Goal: Task Accomplishment & Management: Manage account settings

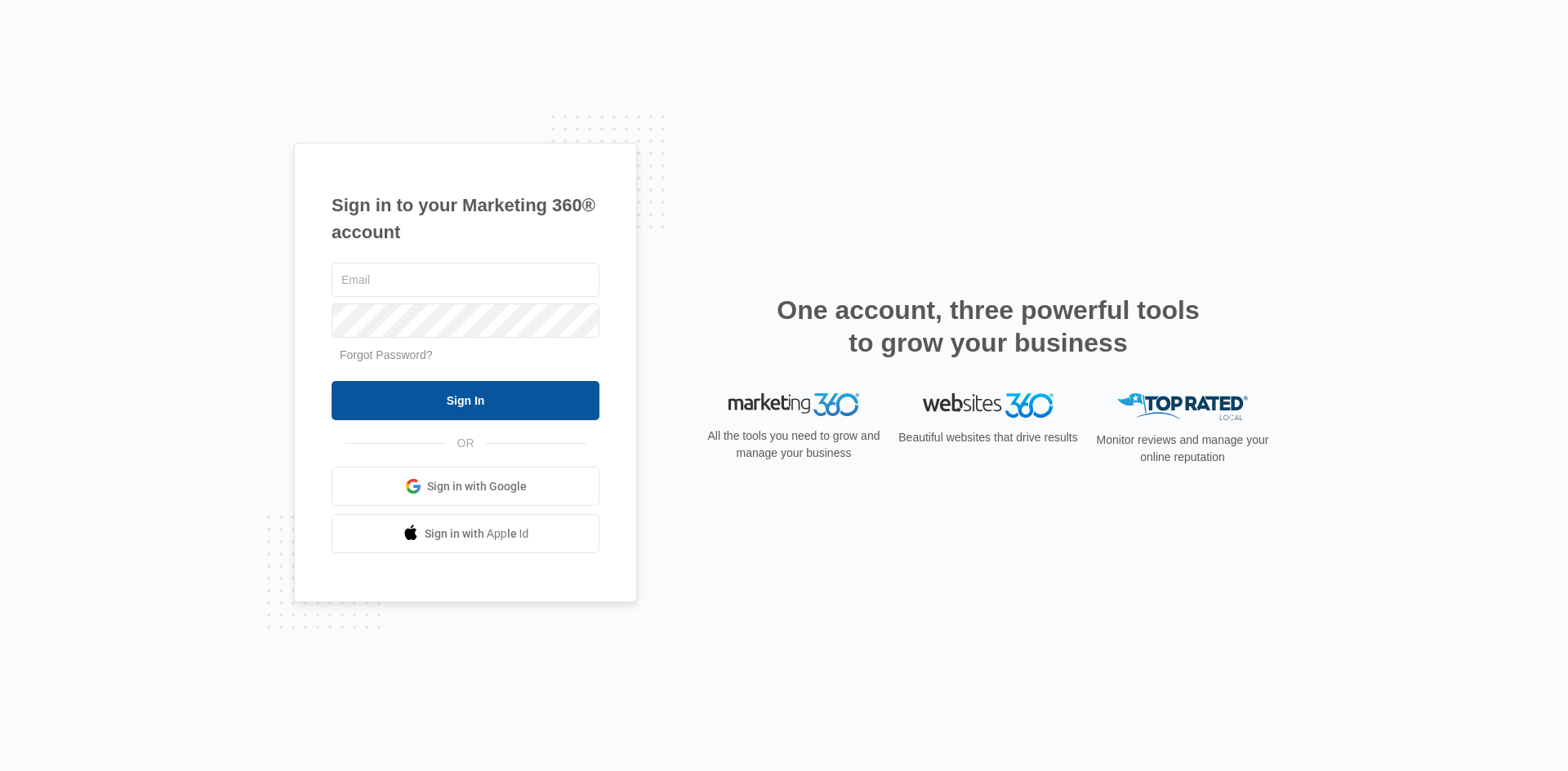
type input "[EMAIL_ADDRESS][DOMAIN_NAME]"
click at [464, 398] on input "Sign In" at bounding box center [465, 400] width 268 height 39
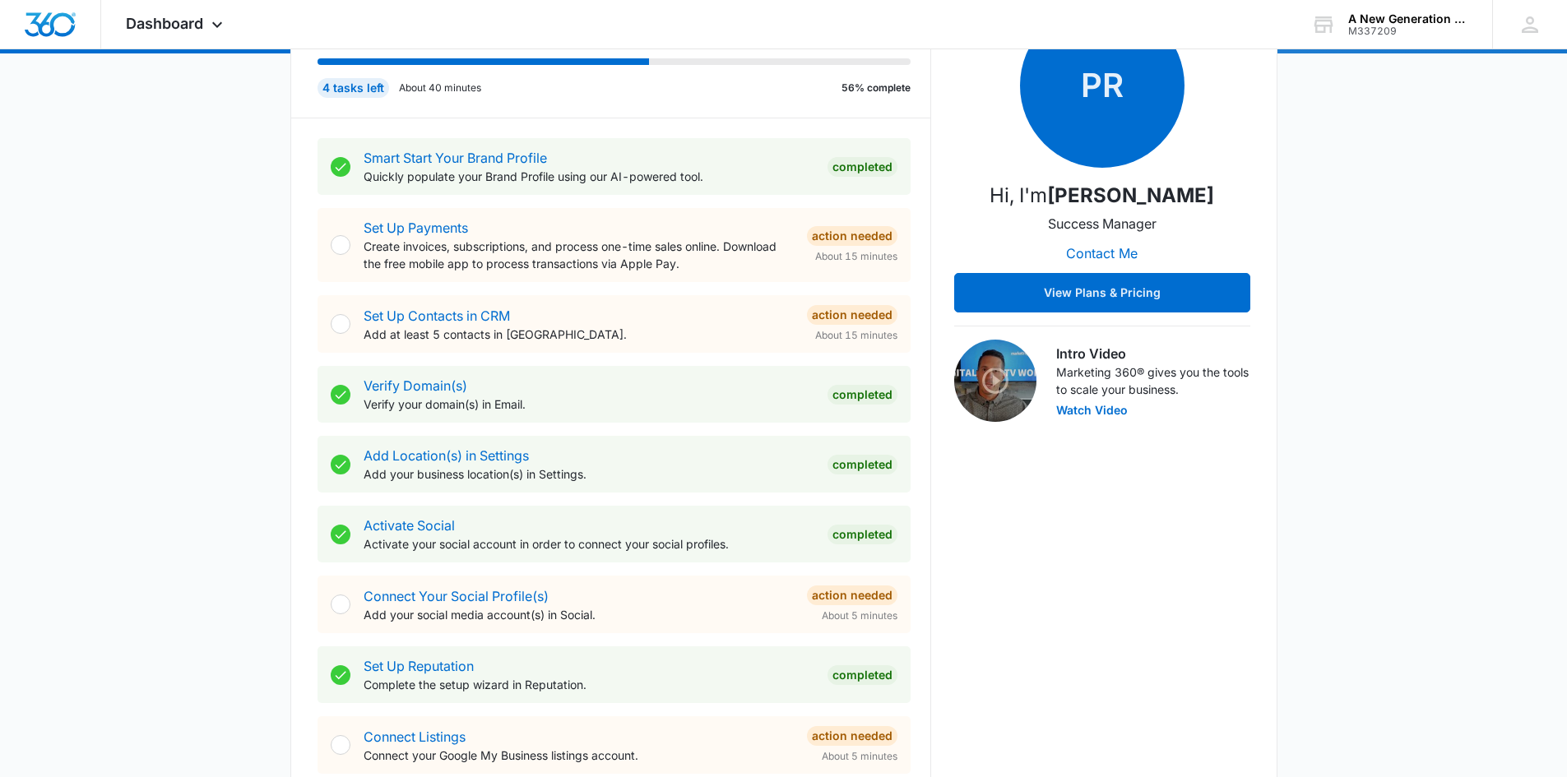
scroll to position [329, 0]
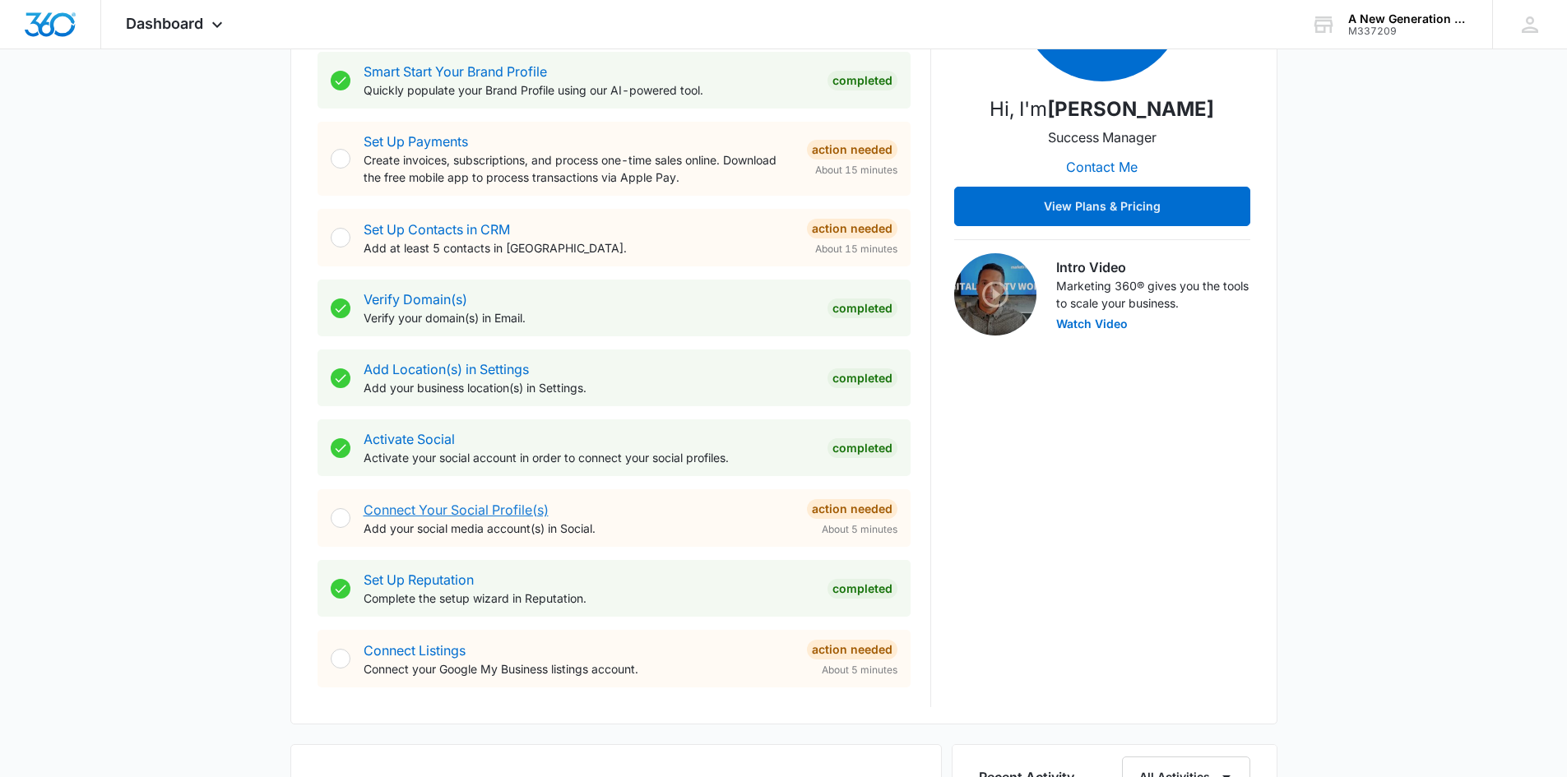
click at [467, 513] on link "Connect Your Social Profile(s)" at bounding box center [456, 510] width 185 height 16
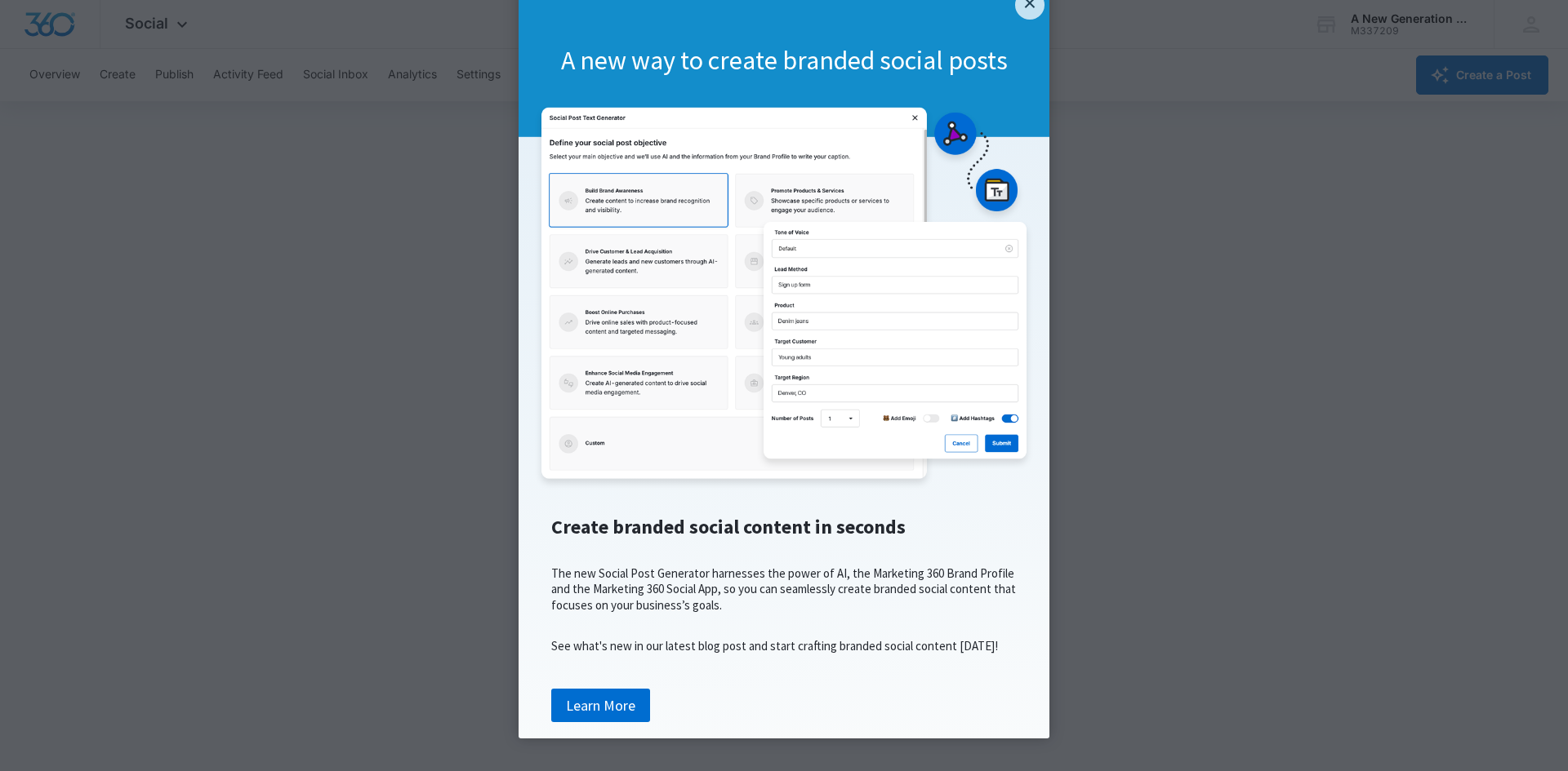
scroll to position [90, 0]
click at [591, 707] on link "Learn More" at bounding box center [600, 706] width 99 height 35
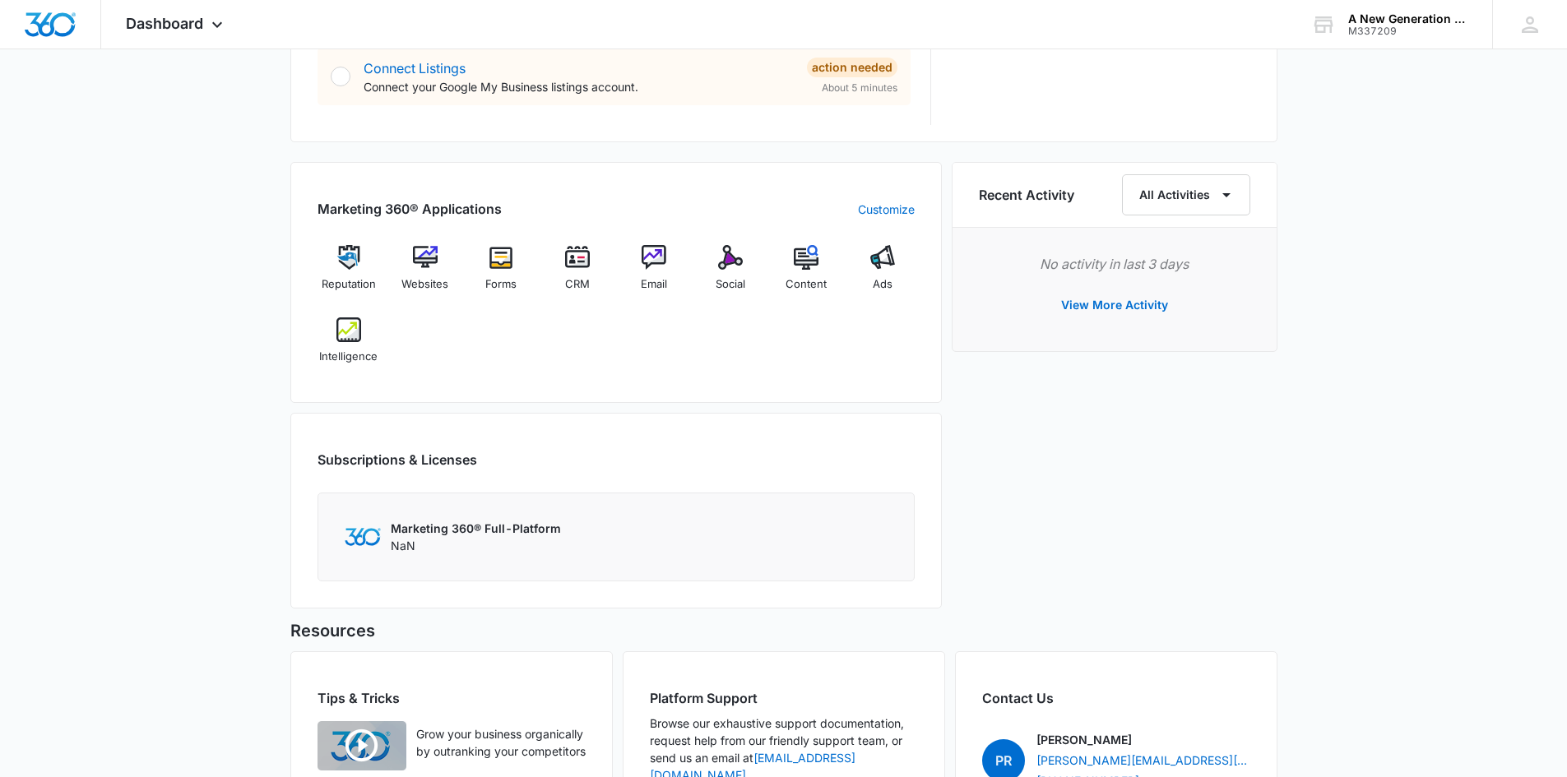
scroll to position [893, 0]
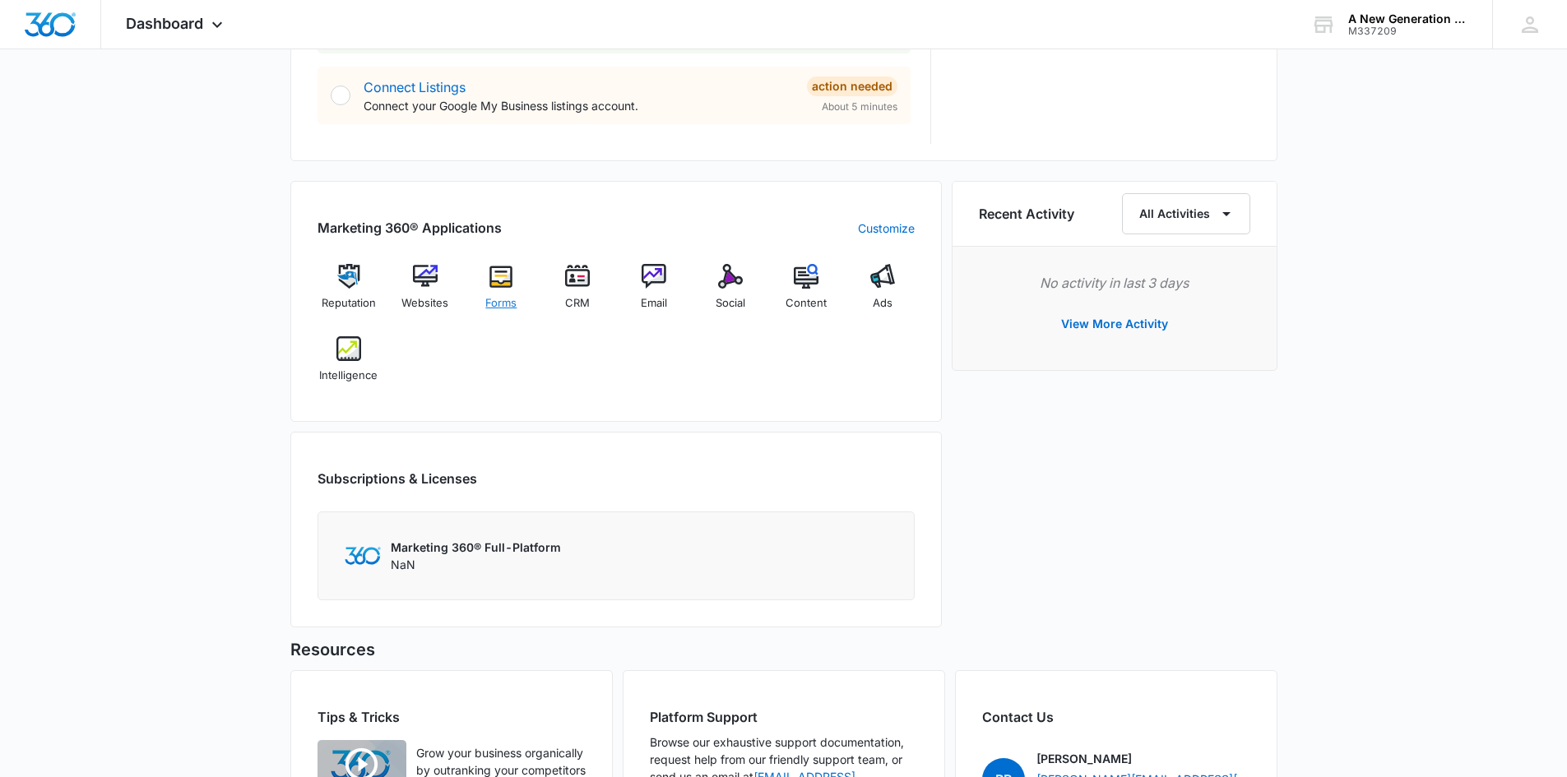
click at [499, 280] on img at bounding box center [501, 276] width 25 height 25
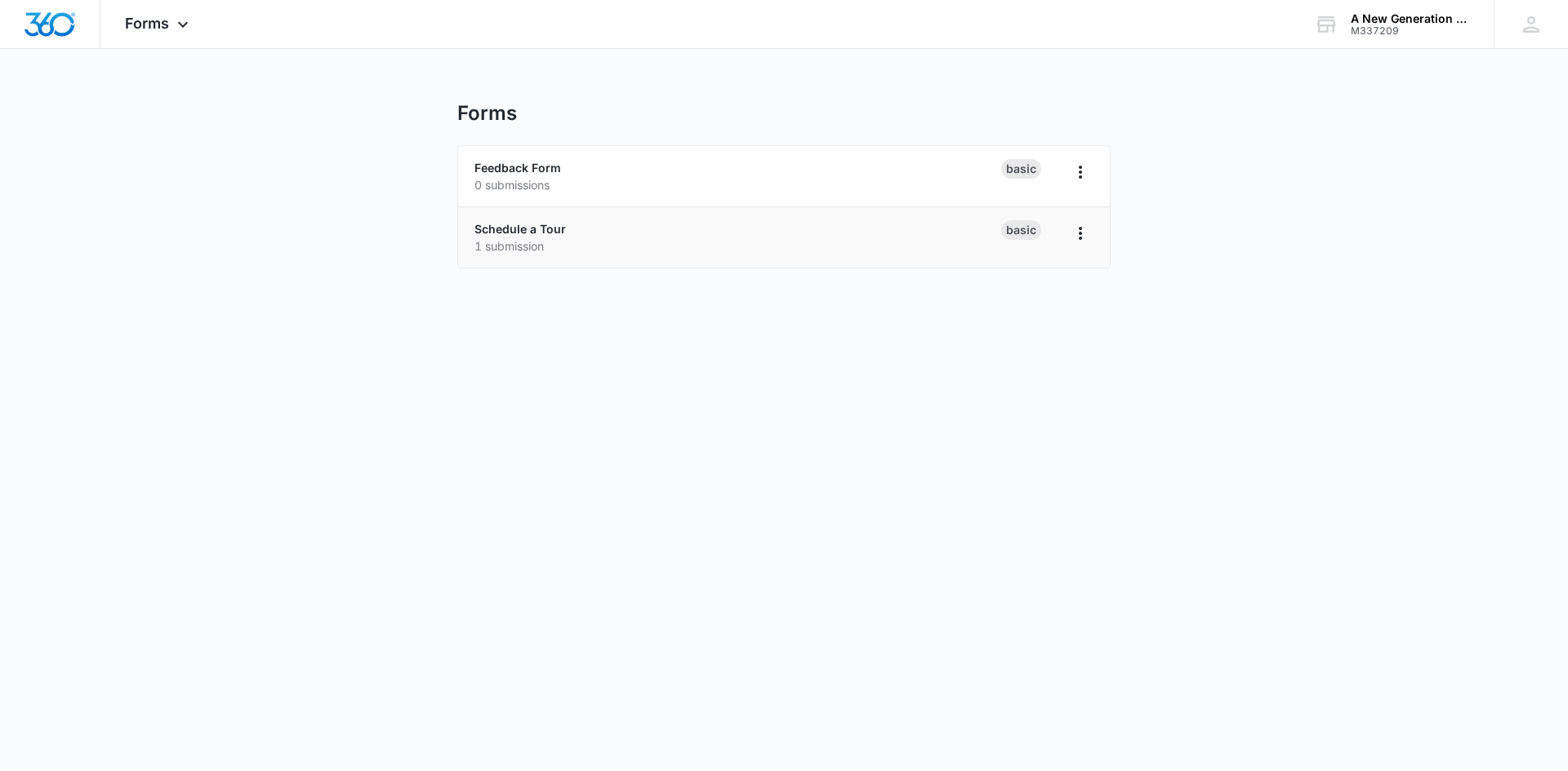
click at [635, 237] on p "1 submission" at bounding box center [737, 245] width 527 height 17
click at [1079, 237] on icon "Overflow Menu" at bounding box center [1081, 233] width 20 height 20
click at [996, 398] on body "Forms Apps Reputation Websites Forms CRM Email Social Content Ads Intelligence …" at bounding box center [784, 385] width 1568 height 771
click at [548, 232] on link "Schedule a Tour" at bounding box center [520, 229] width 91 height 14
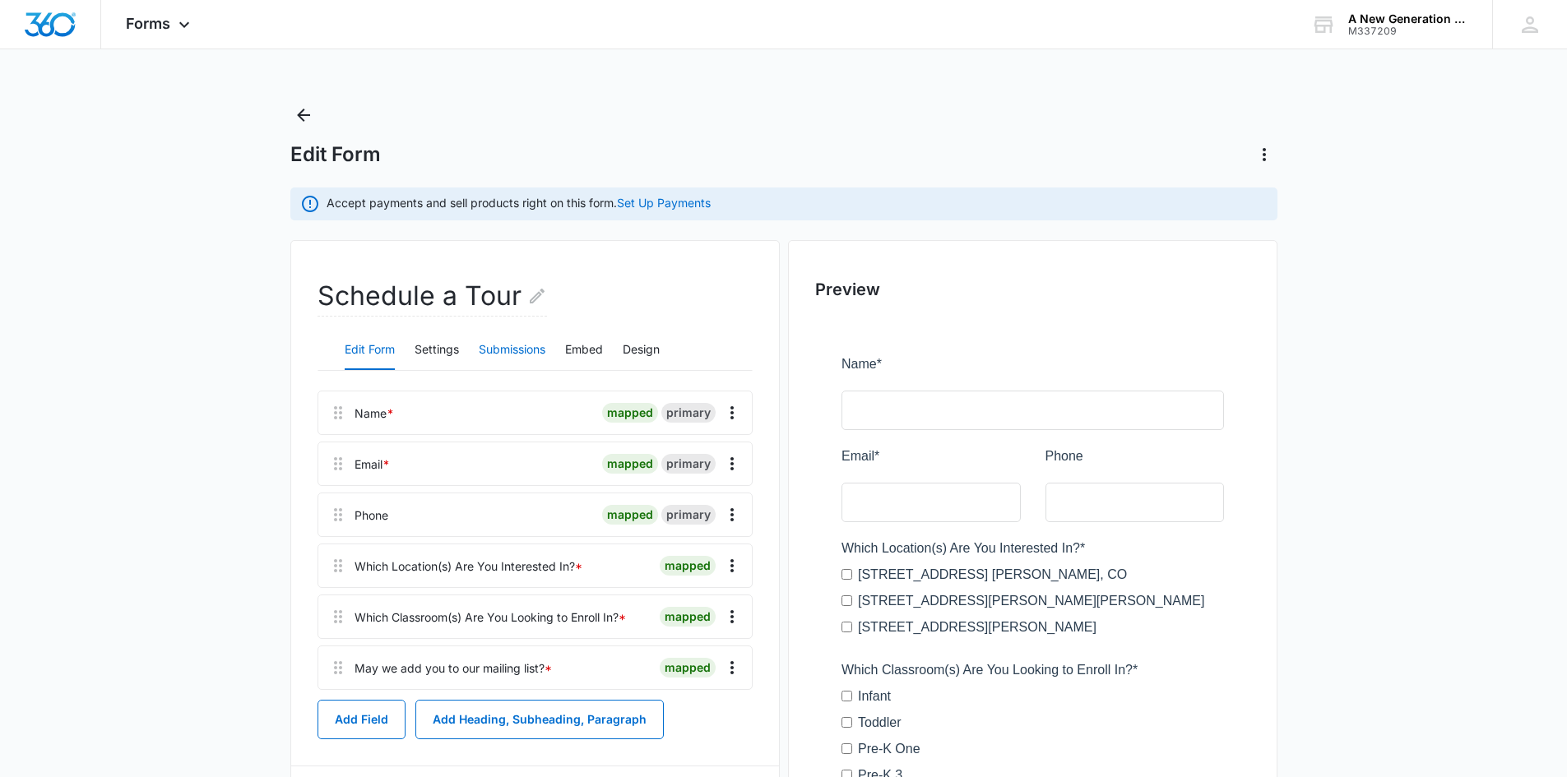
click at [528, 355] on button "Submissions" at bounding box center [512, 350] width 67 height 39
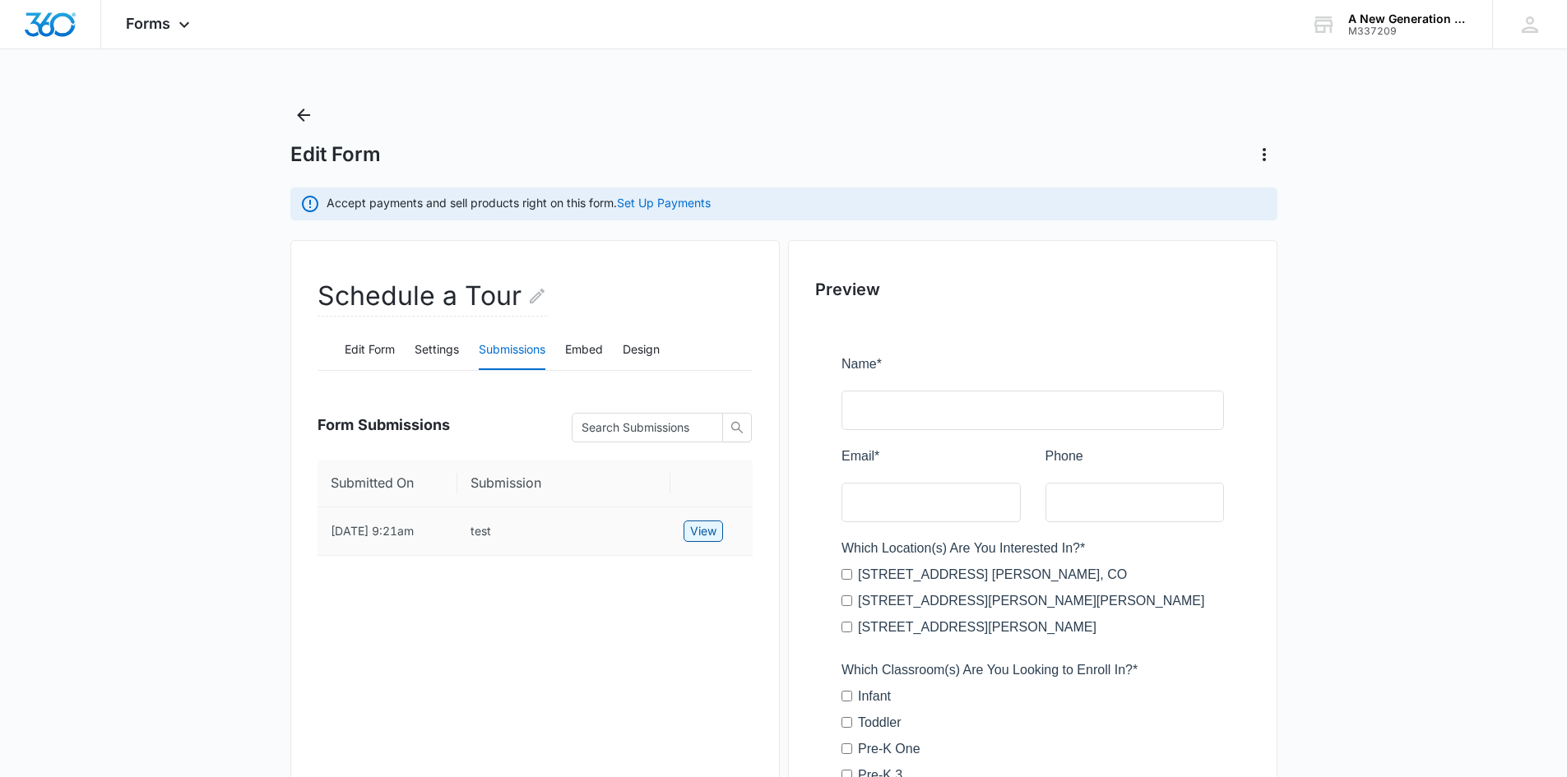
click at [703, 527] on span "View" at bounding box center [703, 531] width 26 height 18
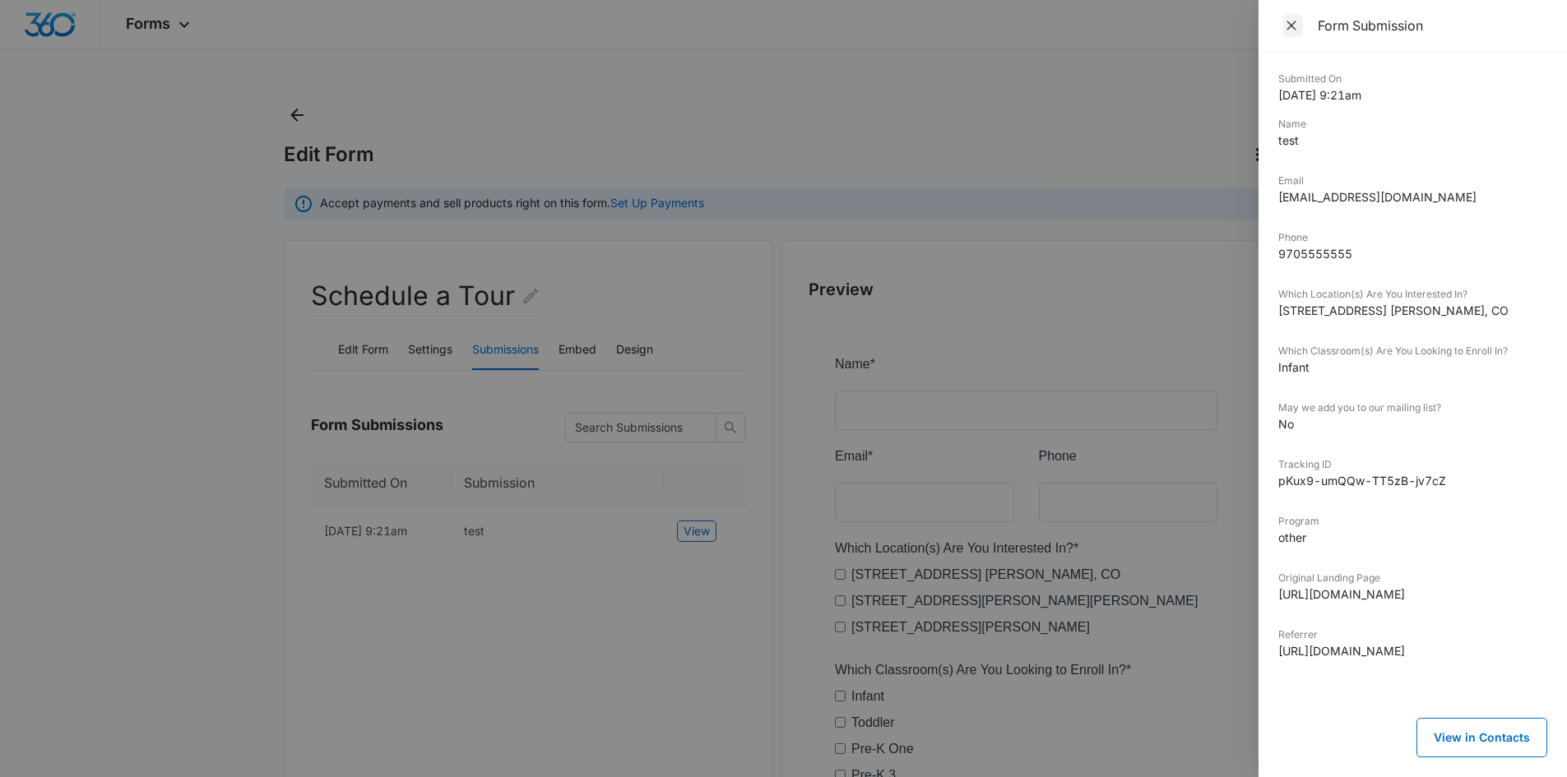
click at [1292, 30] on icon "Close" at bounding box center [1291, 25] width 16 height 16
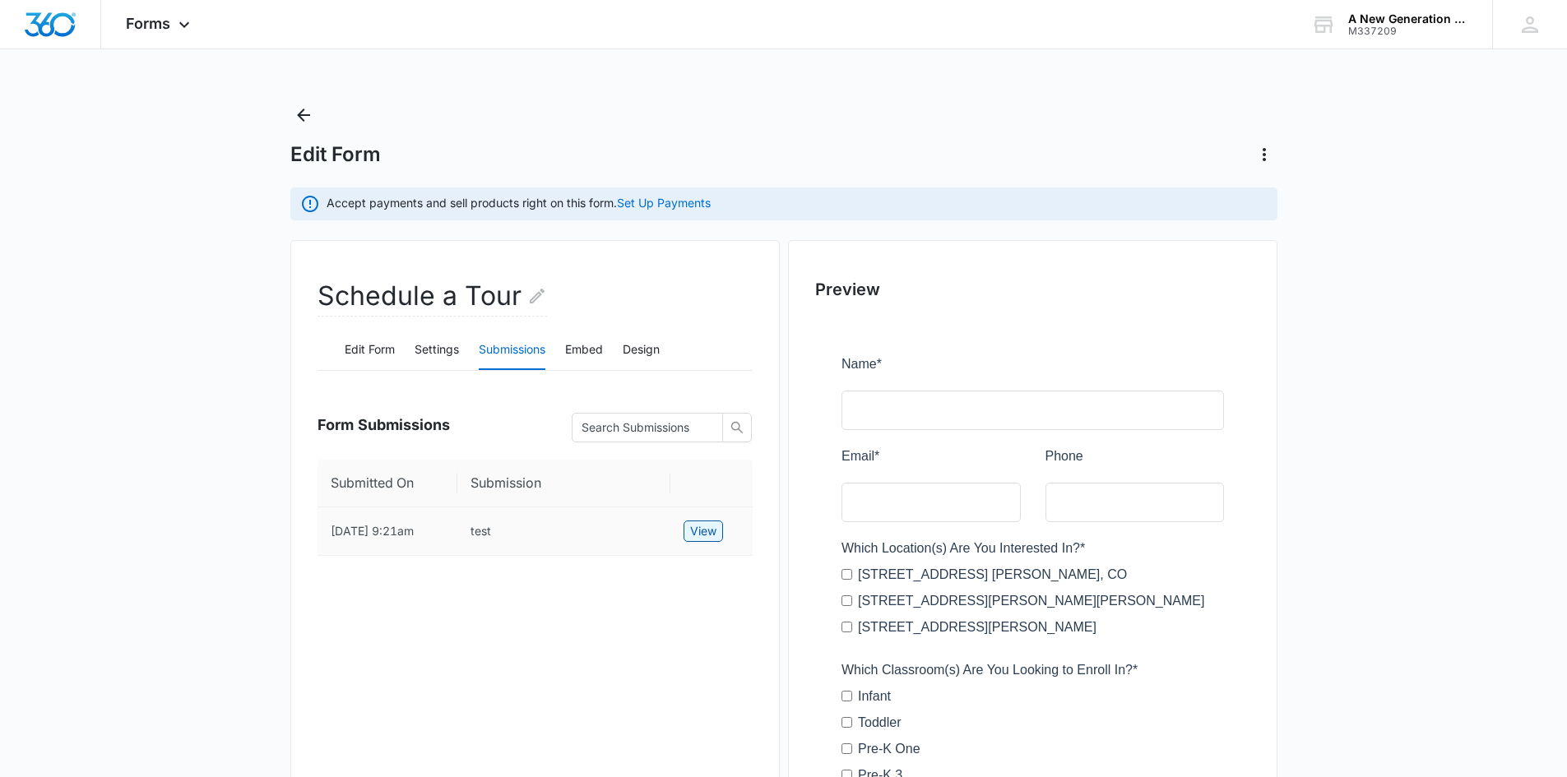
click at [710, 526] on span "View" at bounding box center [703, 531] width 26 height 18
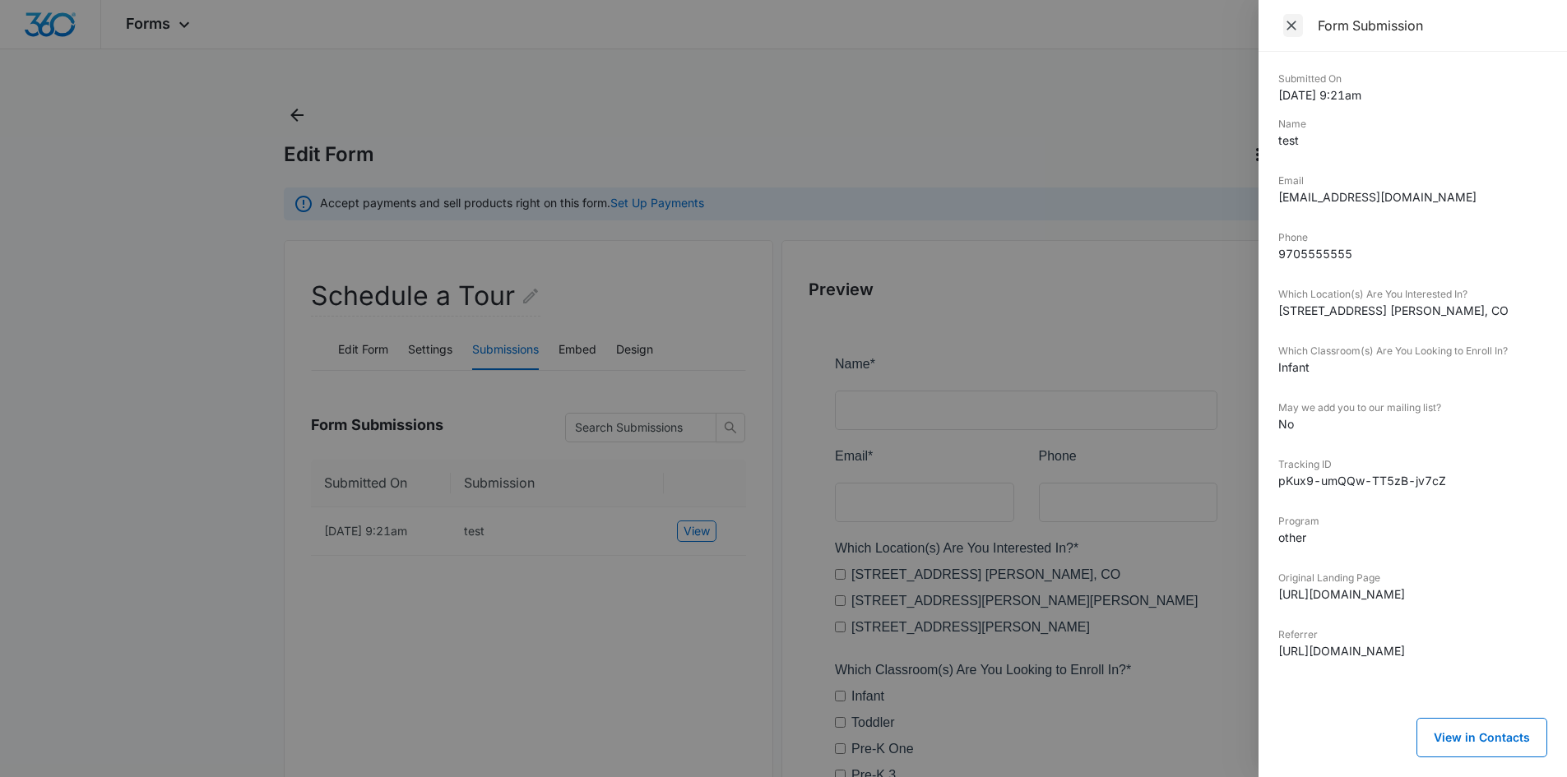
click at [1291, 24] on icon "Close" at bounding box center [1292, 26] width 10 height 10
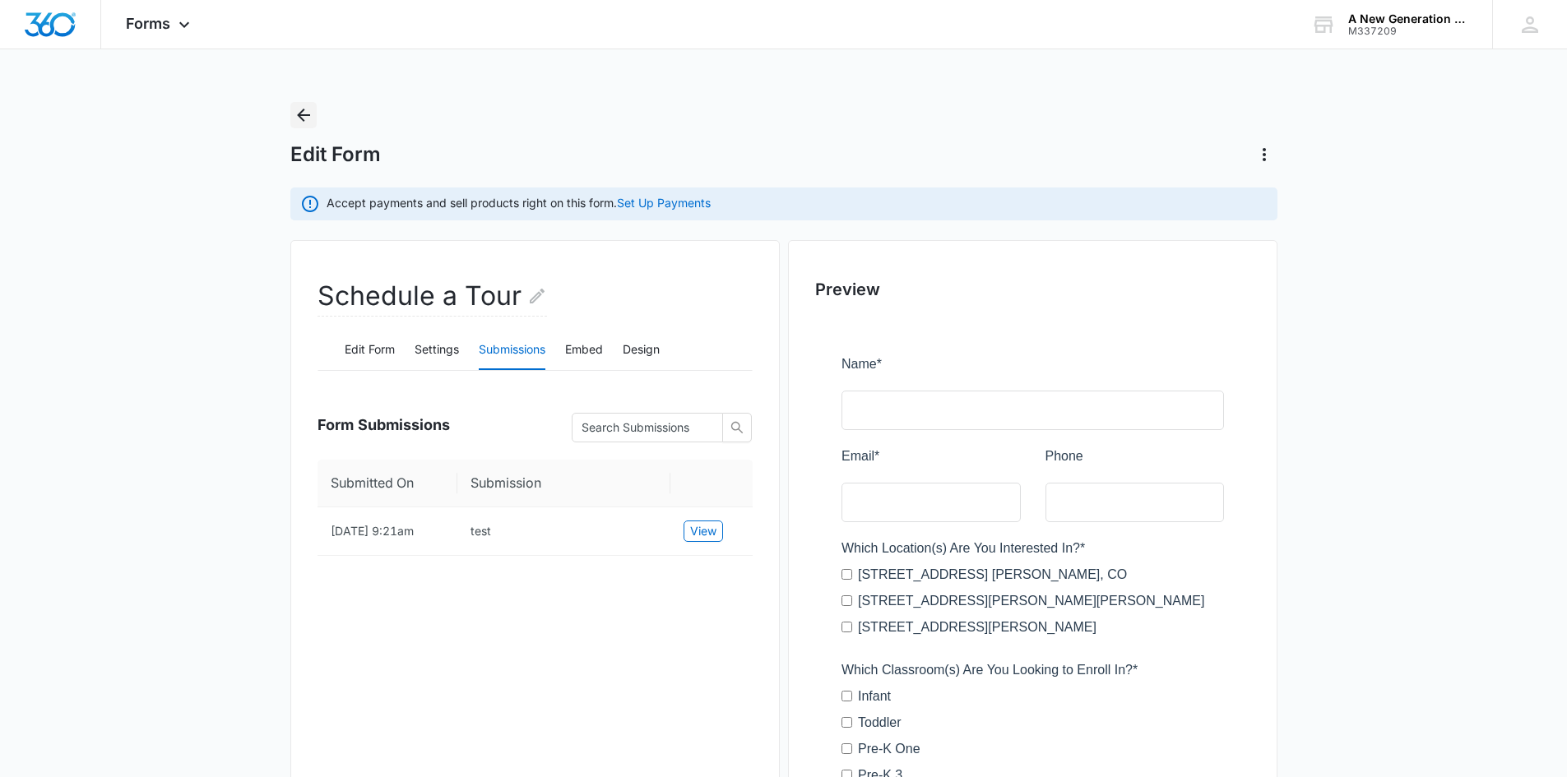
click at [313, 115] on button "Back" at bounding box center [303, 115] width 26 height 26
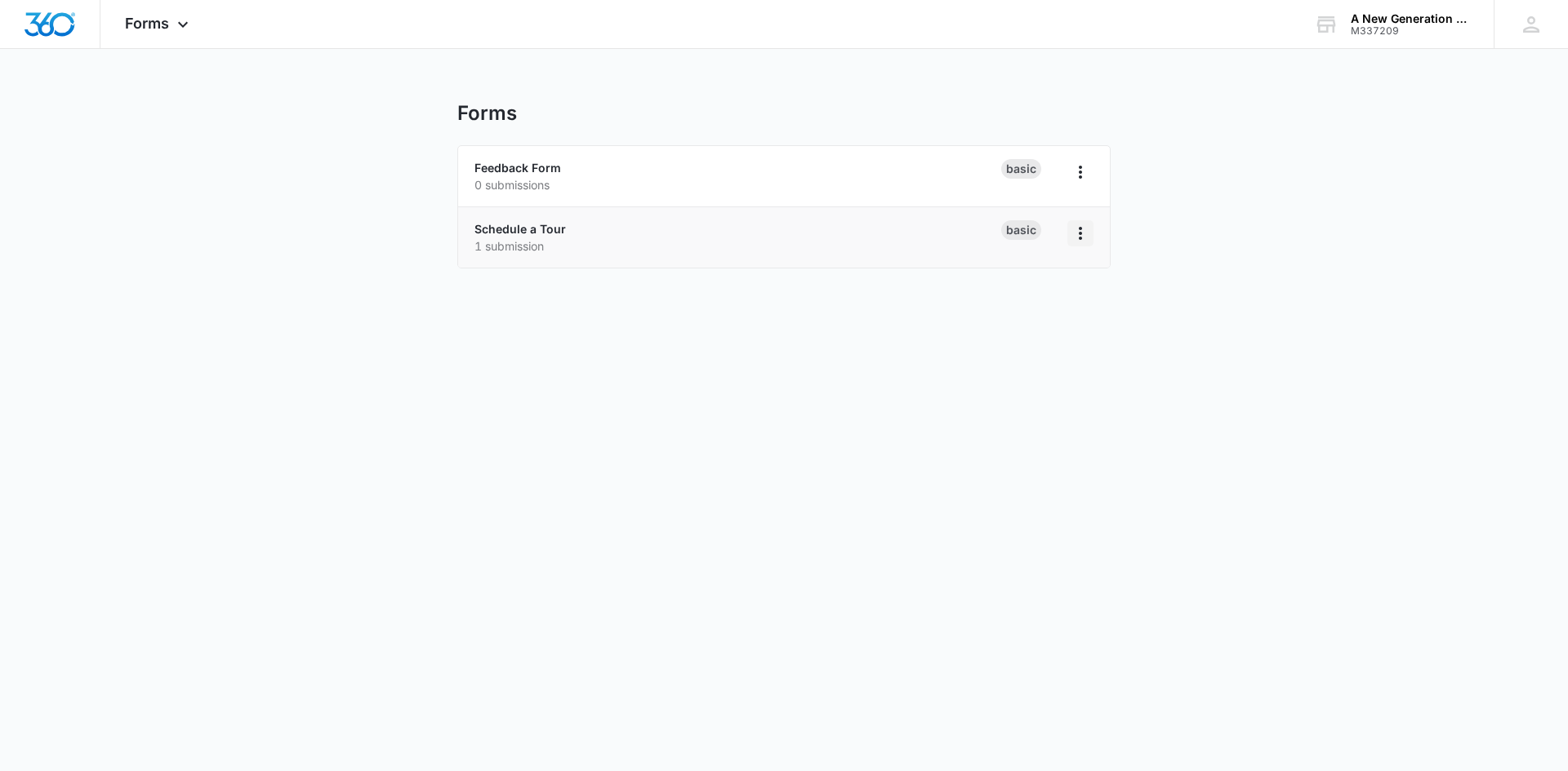
click at [1080, 232] on icon "Overflow Menu" at bounding box center [1081, 233] width 20 height 20
click at [1007, 324] on div "Delete" at bounding box center [1027, 328] width 51 height 12
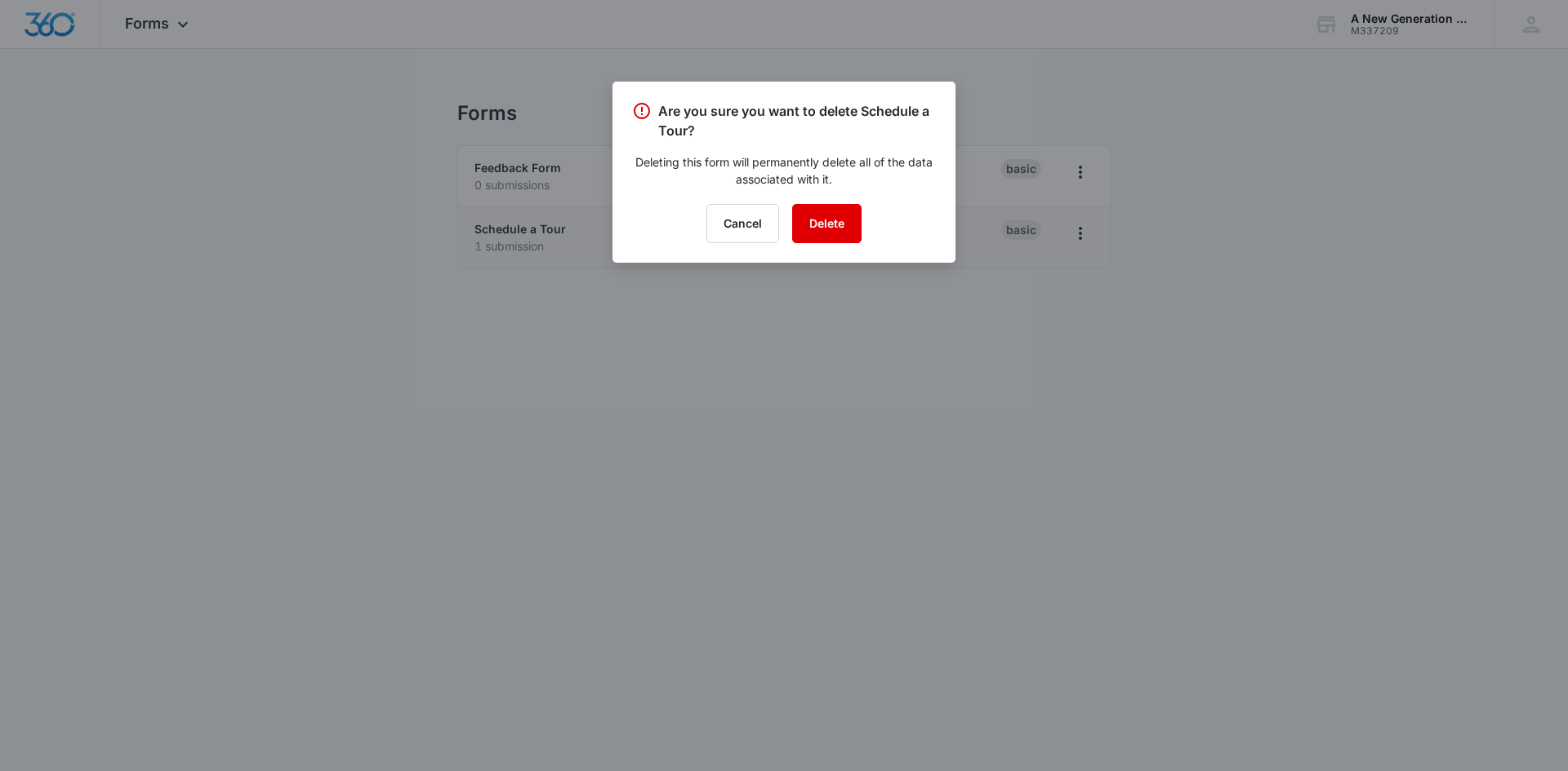
click at [835, 226] on button "Delete" at bounding box center [827, 223] width 69 height 39
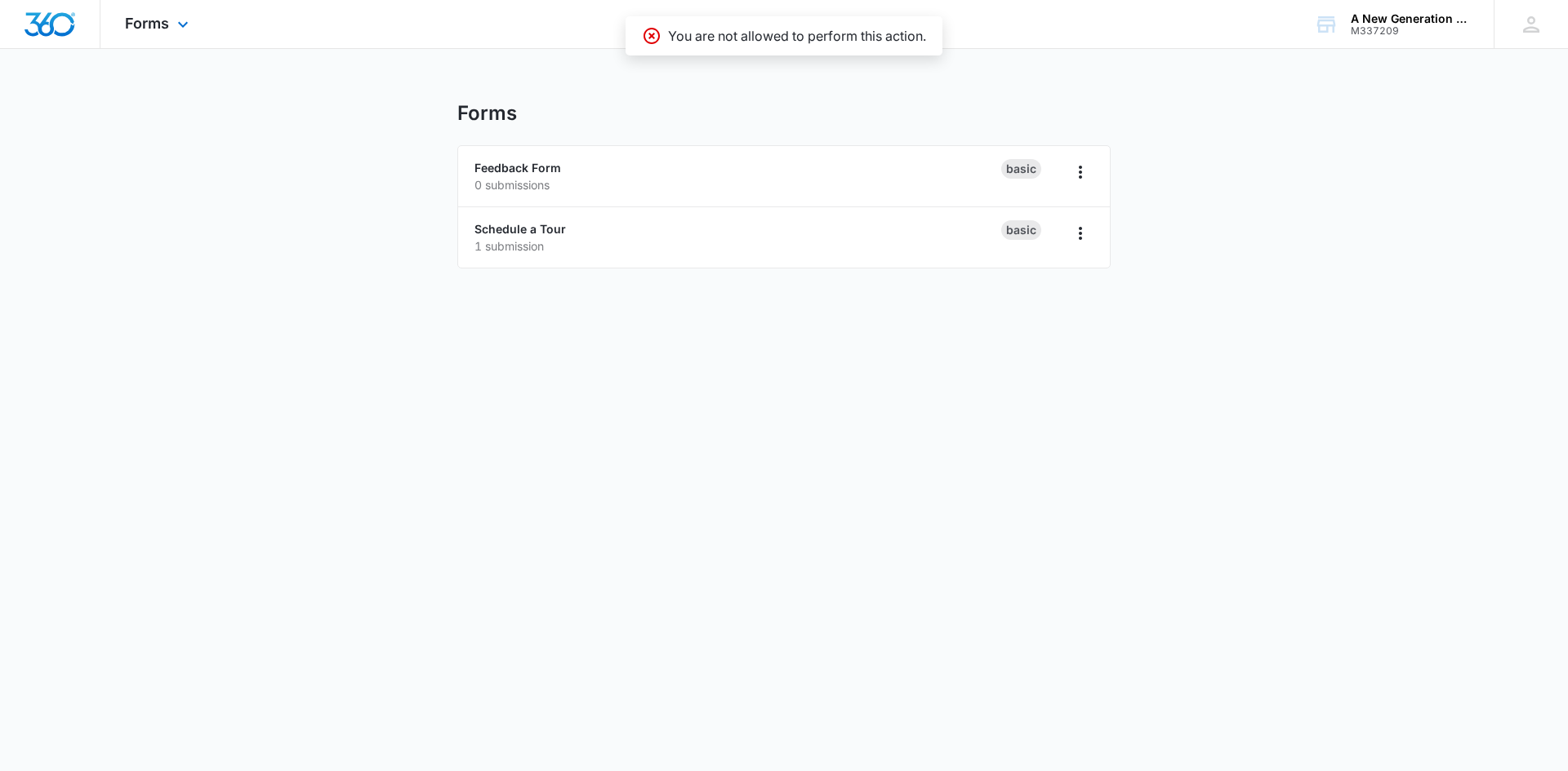
click at [170, 20] on div "Forms Apps Reputation Websites Forms CRM Email Social Content Ads Intelligence …" at bounding box center [159, 24] width 117 height 49
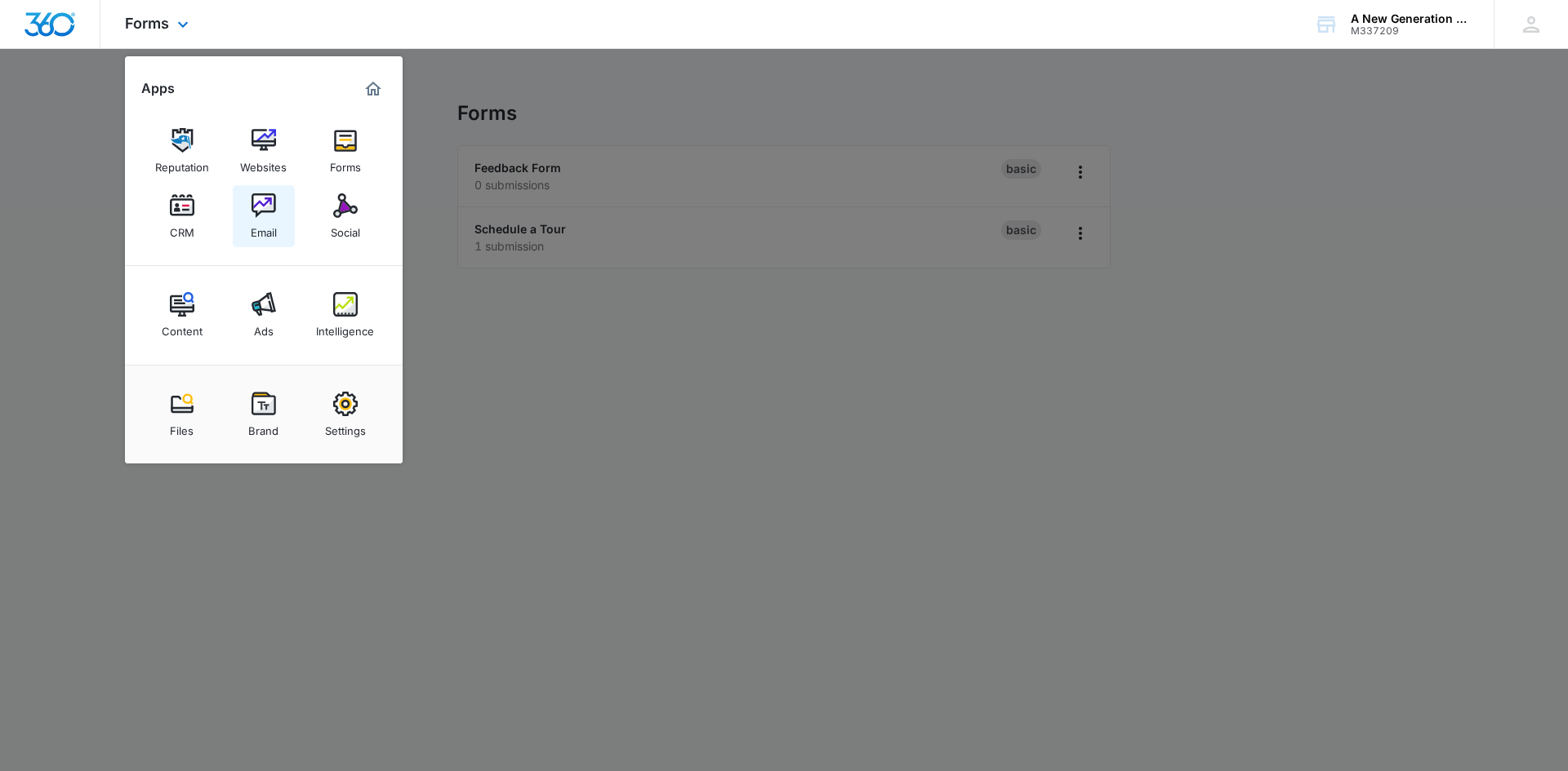
click at [278, 204] on link "Email" at bounding box center [263, 216] width 63 height 63
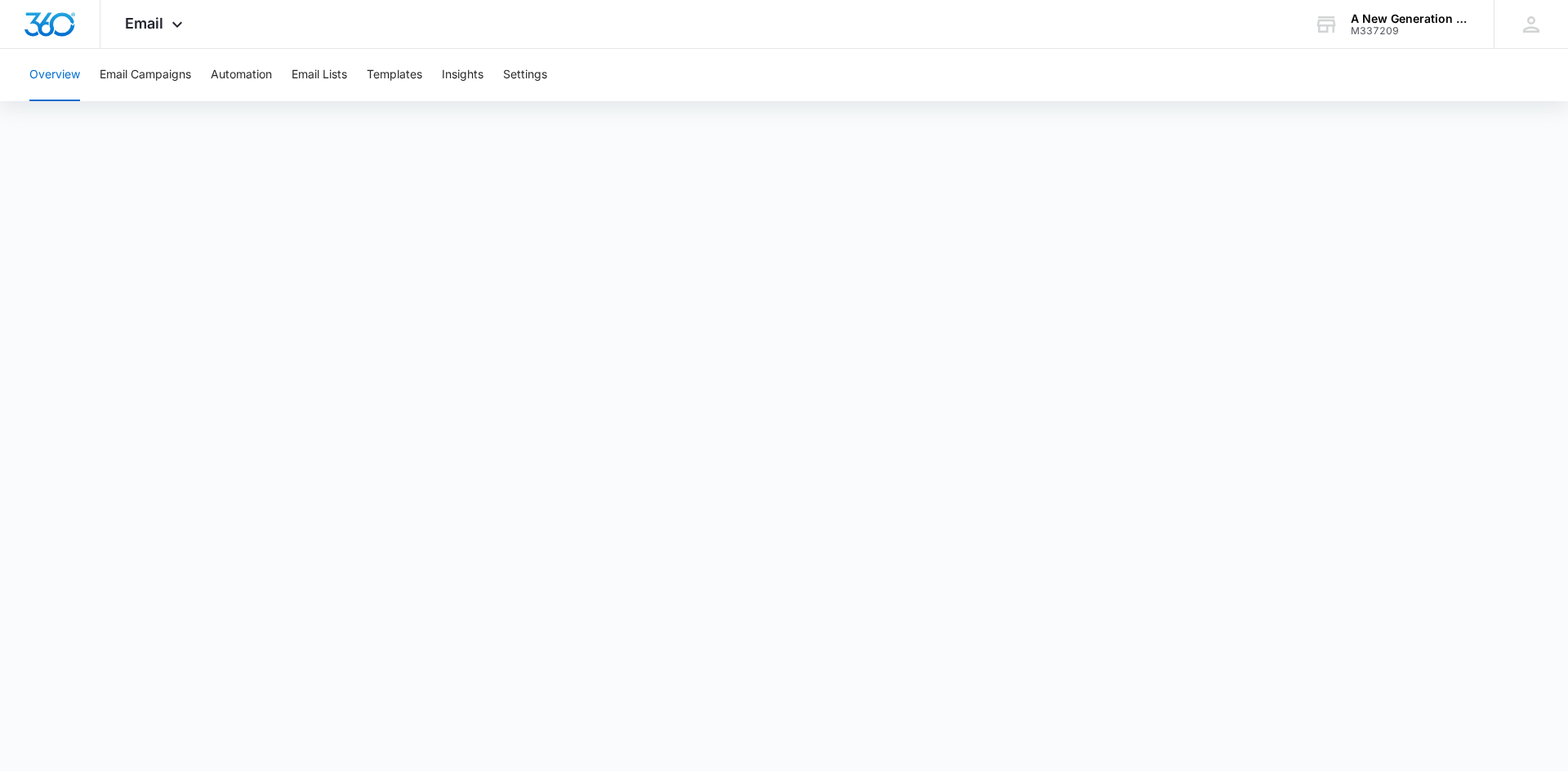
click at [54, 71] on button "Overview" at bounding box center [55, 74] width 51 height 53
click at [416, 78] on button "Templates" at bounding box center [394, 74] width 56 height 53
click at [467, 71] on button "Insights" at bounding box center [462, 74] width 42 height 53
click at [531, 72] on button "Settings" at bounding box center [525, 74] width 44 height 53
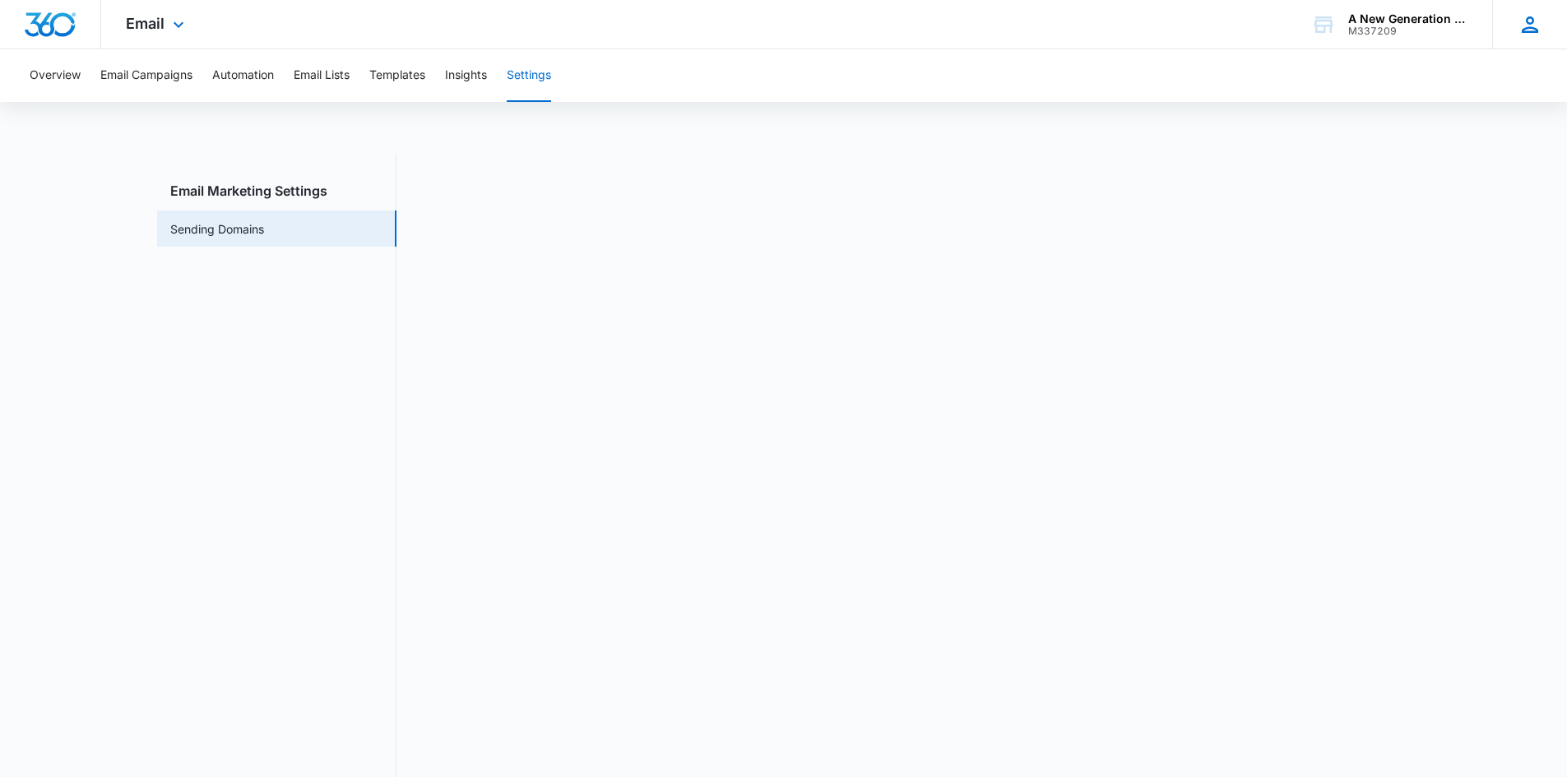
click at [1531, 28] on icon at bounding box center [1530, 24] width 16 height 16
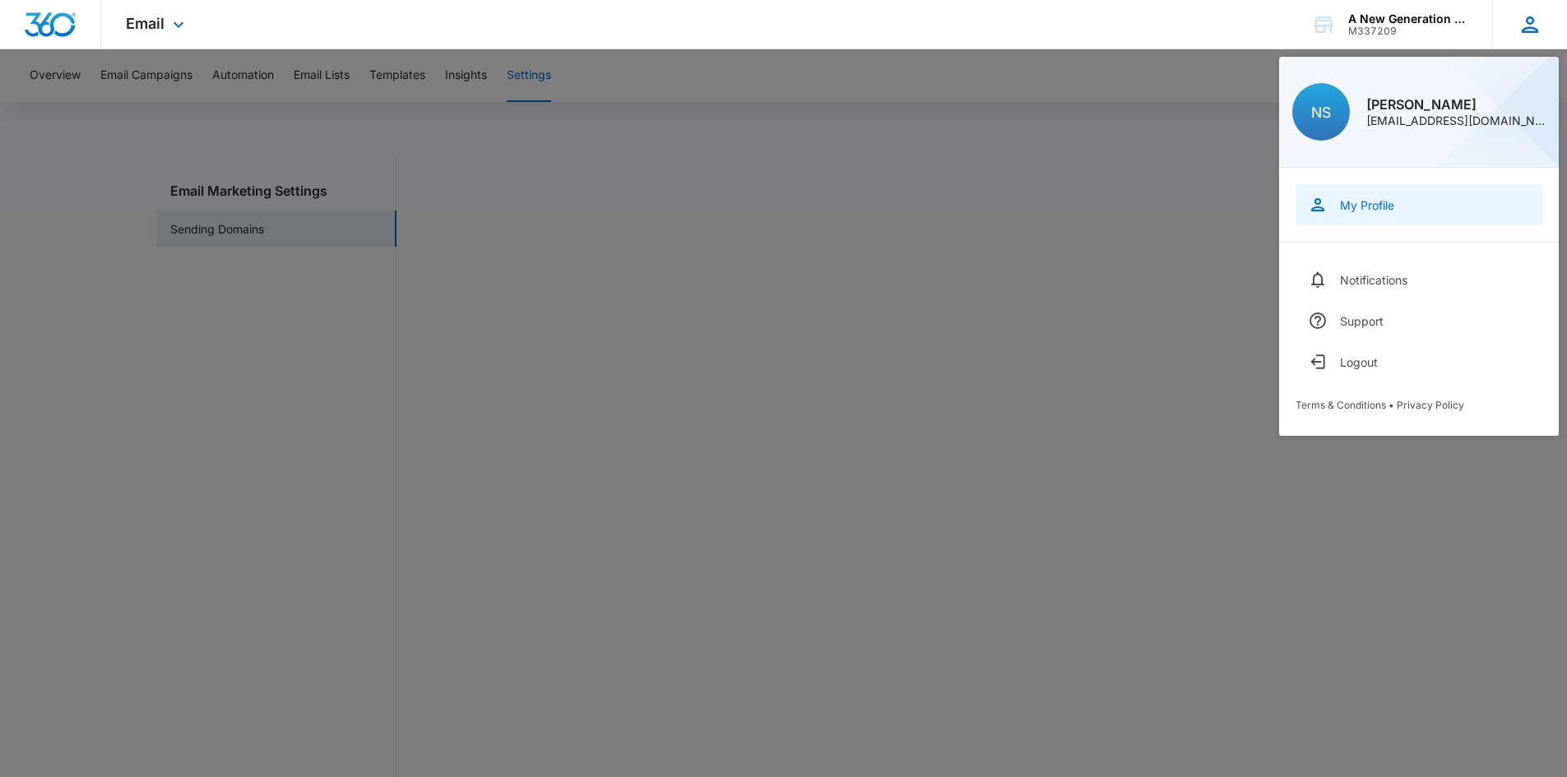
click at [1380, 215] on link "My Profile" at bounding box center [1419, 204] width 247 height 41
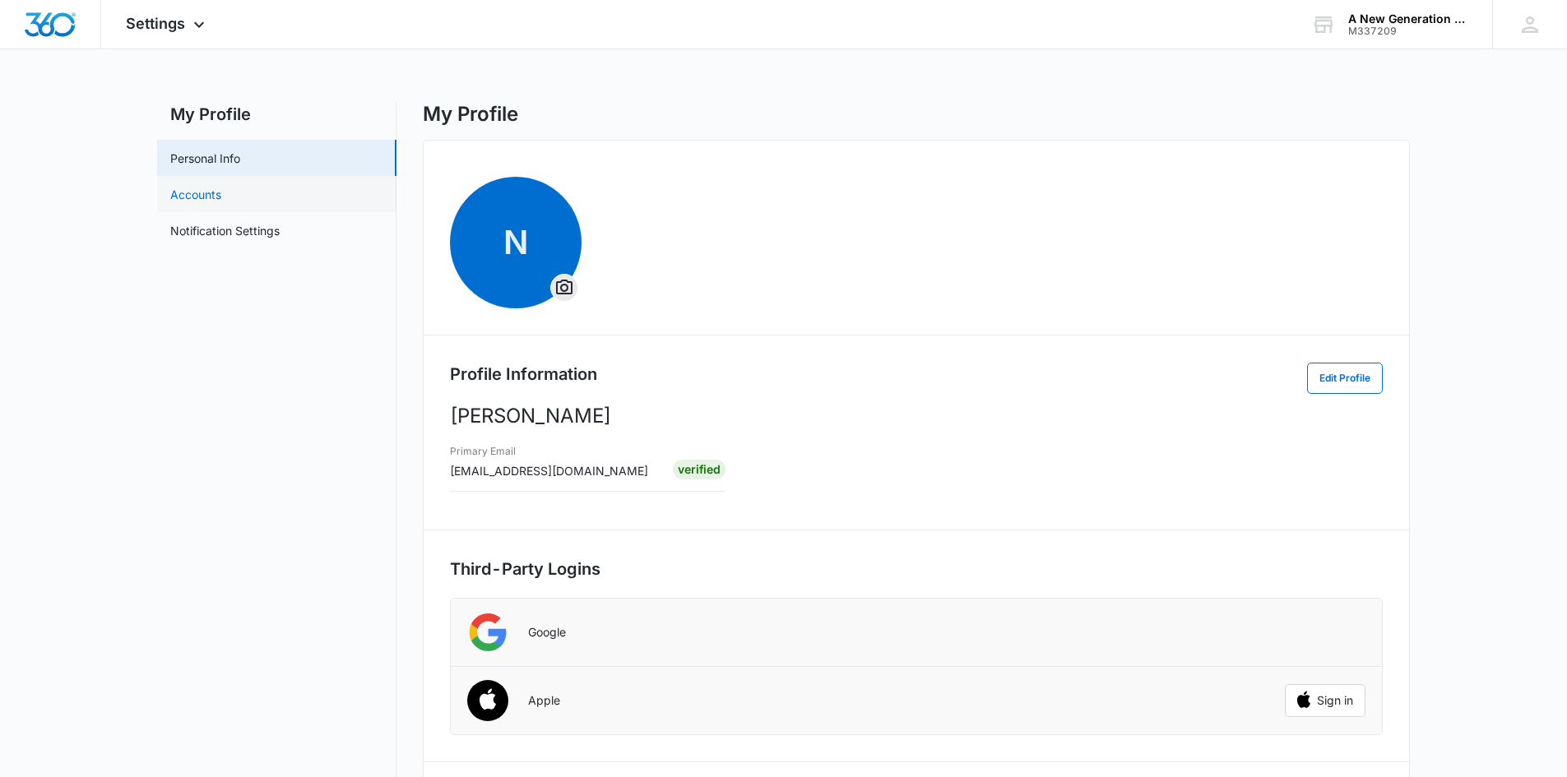
click at [199, 197] on link "Accounts" at bounding box center [195, 194] width 51 height 17
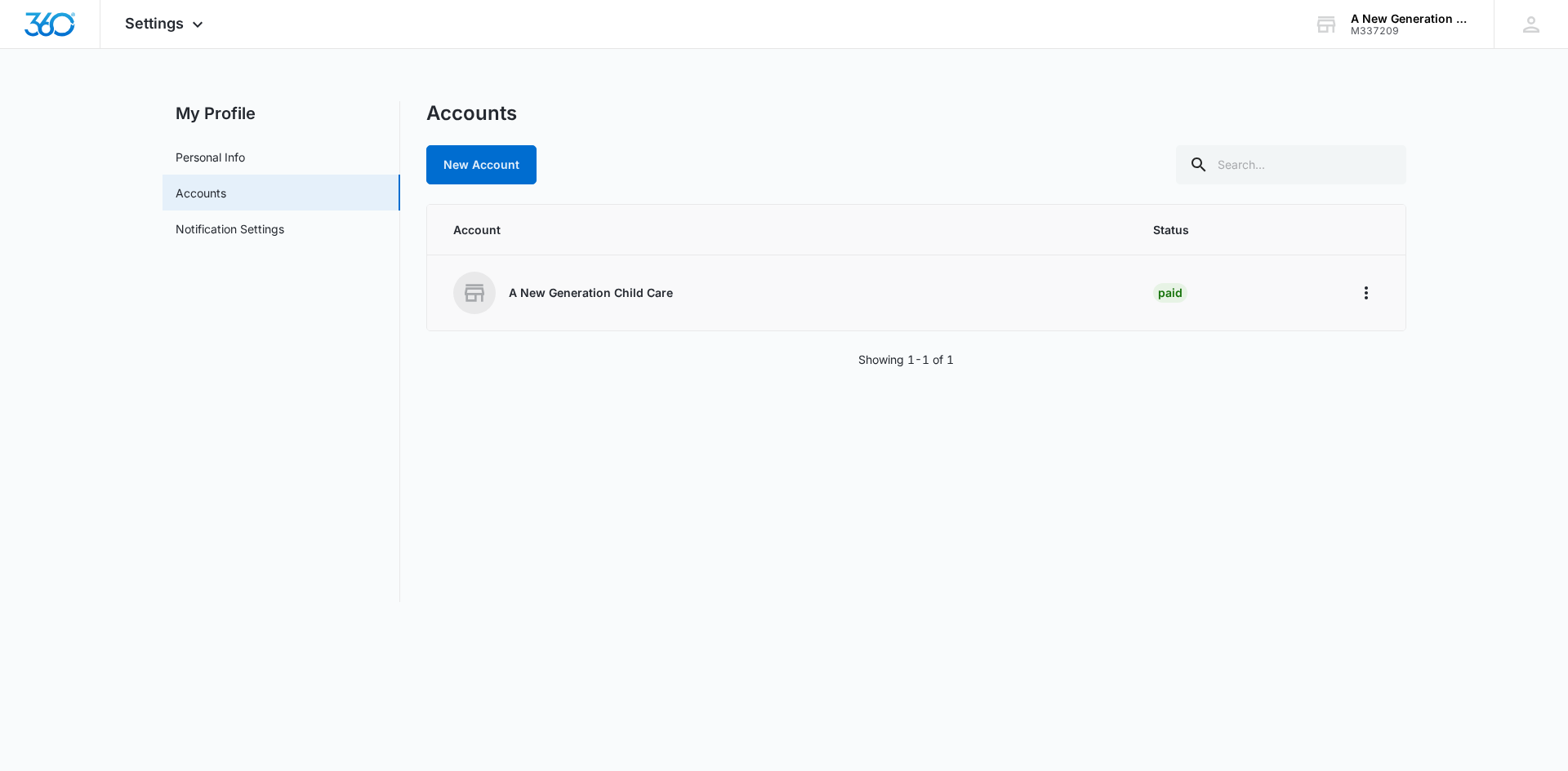
click at [565, 282] on div "A New Generation Child Care" at bounding box center [784, 293] width 661 height 43
click at [556, 301] on p "A New Generation Child Care" at bounding box center [590, 293] width 164 height 16
click at [555, 297] on p "A New Generation Child Care" at bounding box center [590, 293] width 164 height 16
click at [222, 158] on link "Personal Info" at bounding box center [210, 157] width 69 height 17
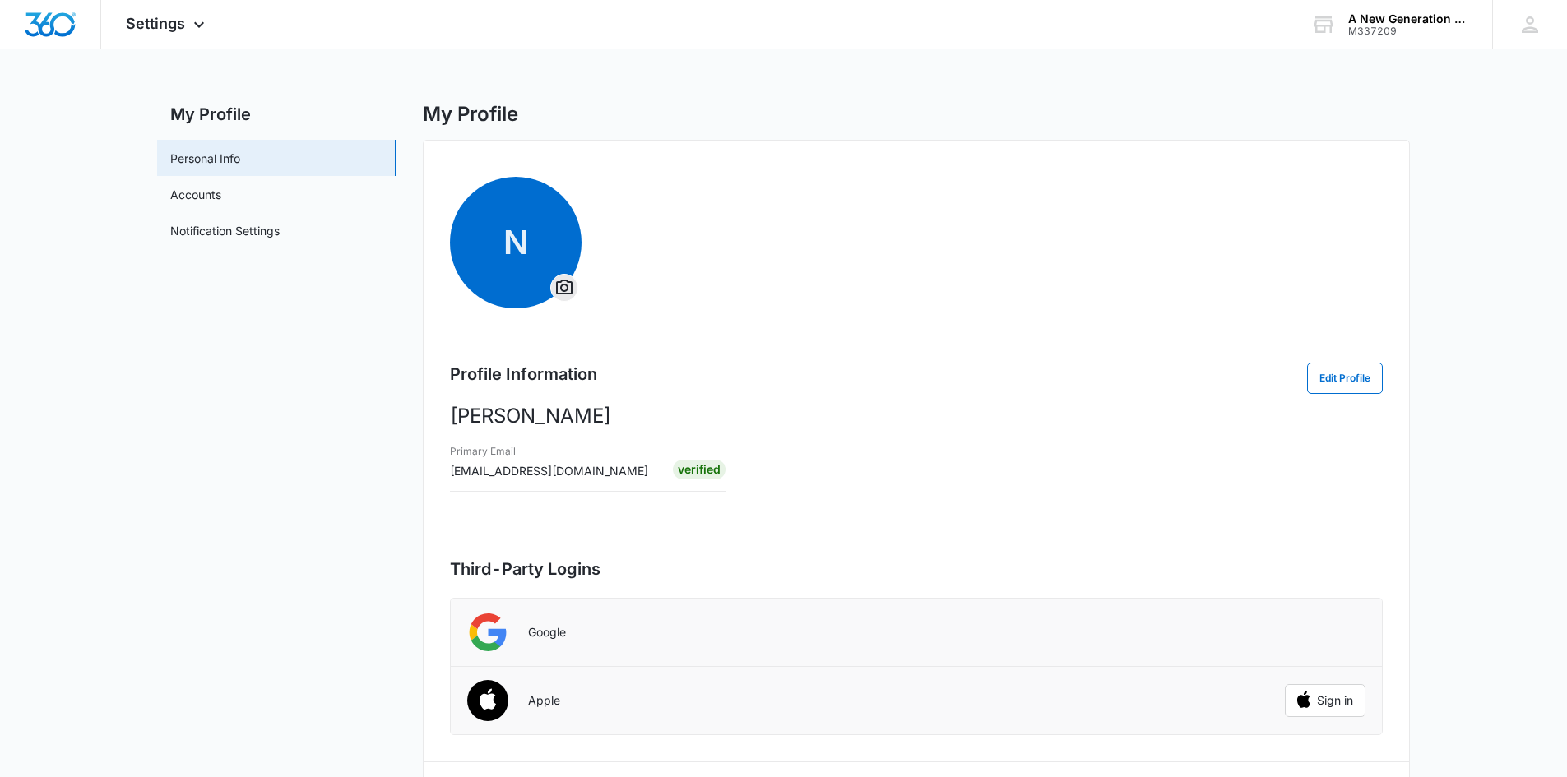
click at [244, 112] on h2 "My Profile" at bounding box center [276, 114] width 239 height 25
click at [1394, 16] on div "A New Generation Child Care" at bounding box center [1408, 18] width 120 height 13
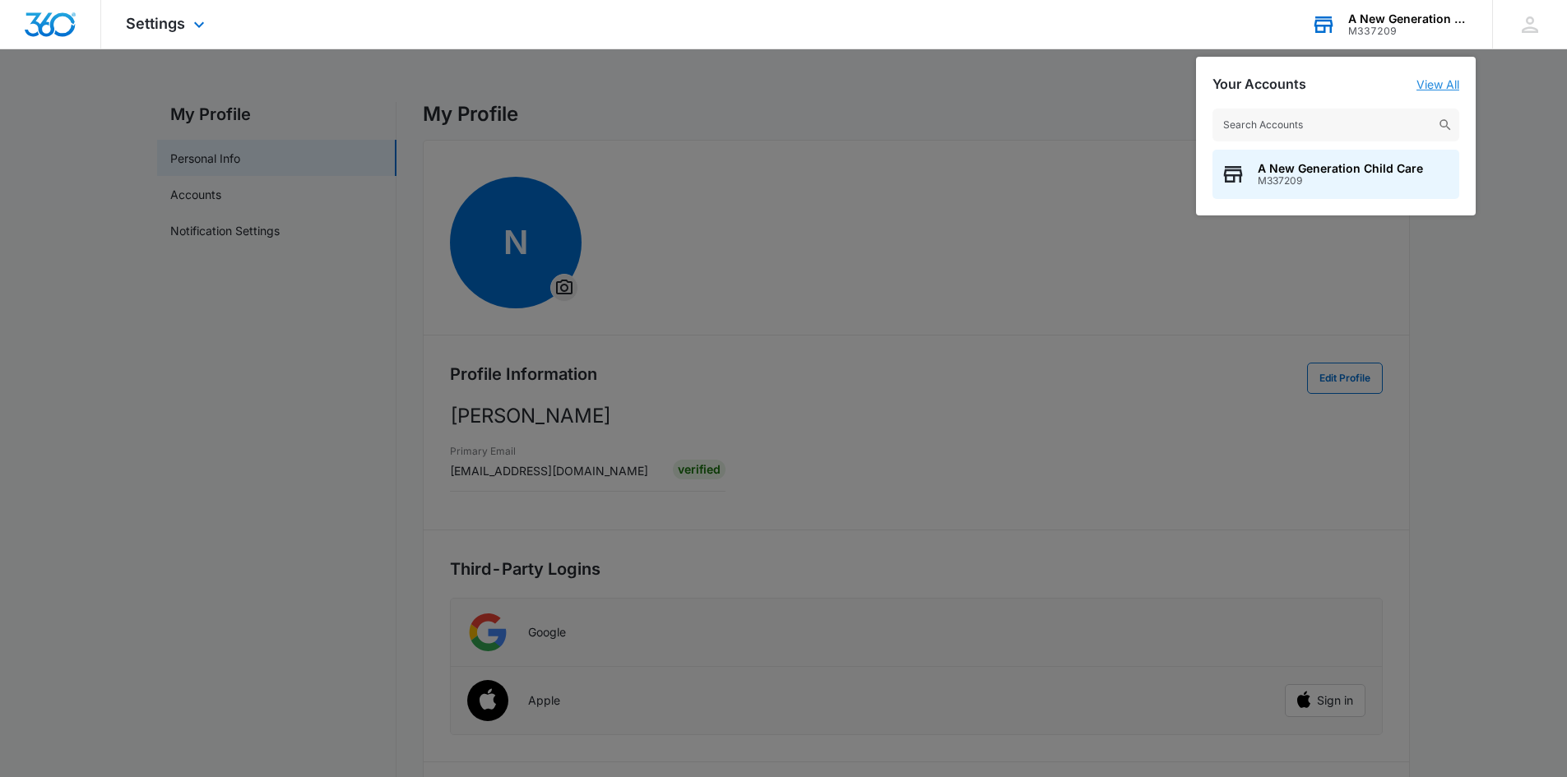
click at [1422, 82] on link "View All" at bounding box center [1438, 84] width 43 height 14
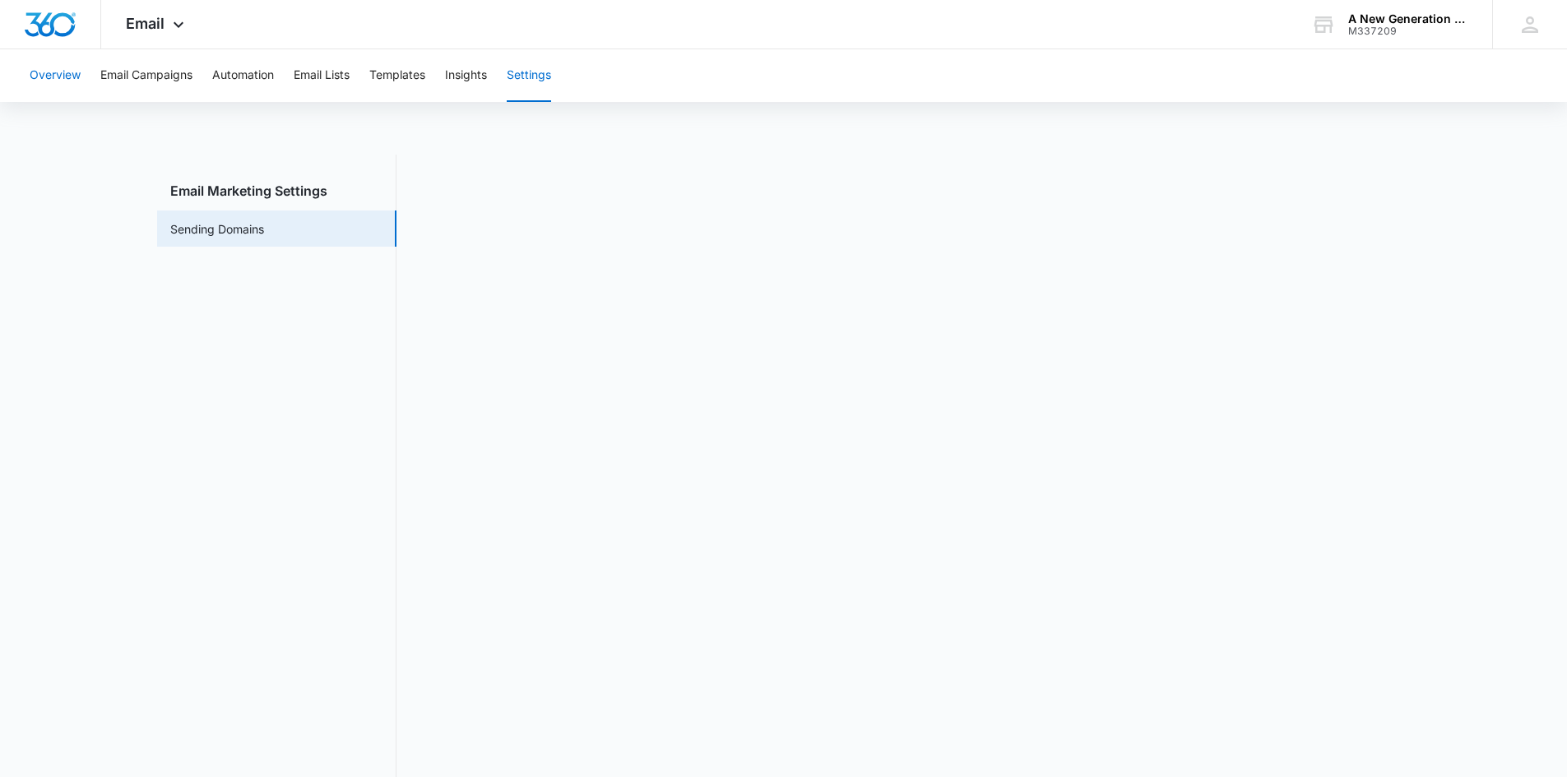
click at [39, 72] on button "Overview" at bounding box center [55, 75] width 51 height 53
